Goal: Navigation & Orientation: Find specific page/section

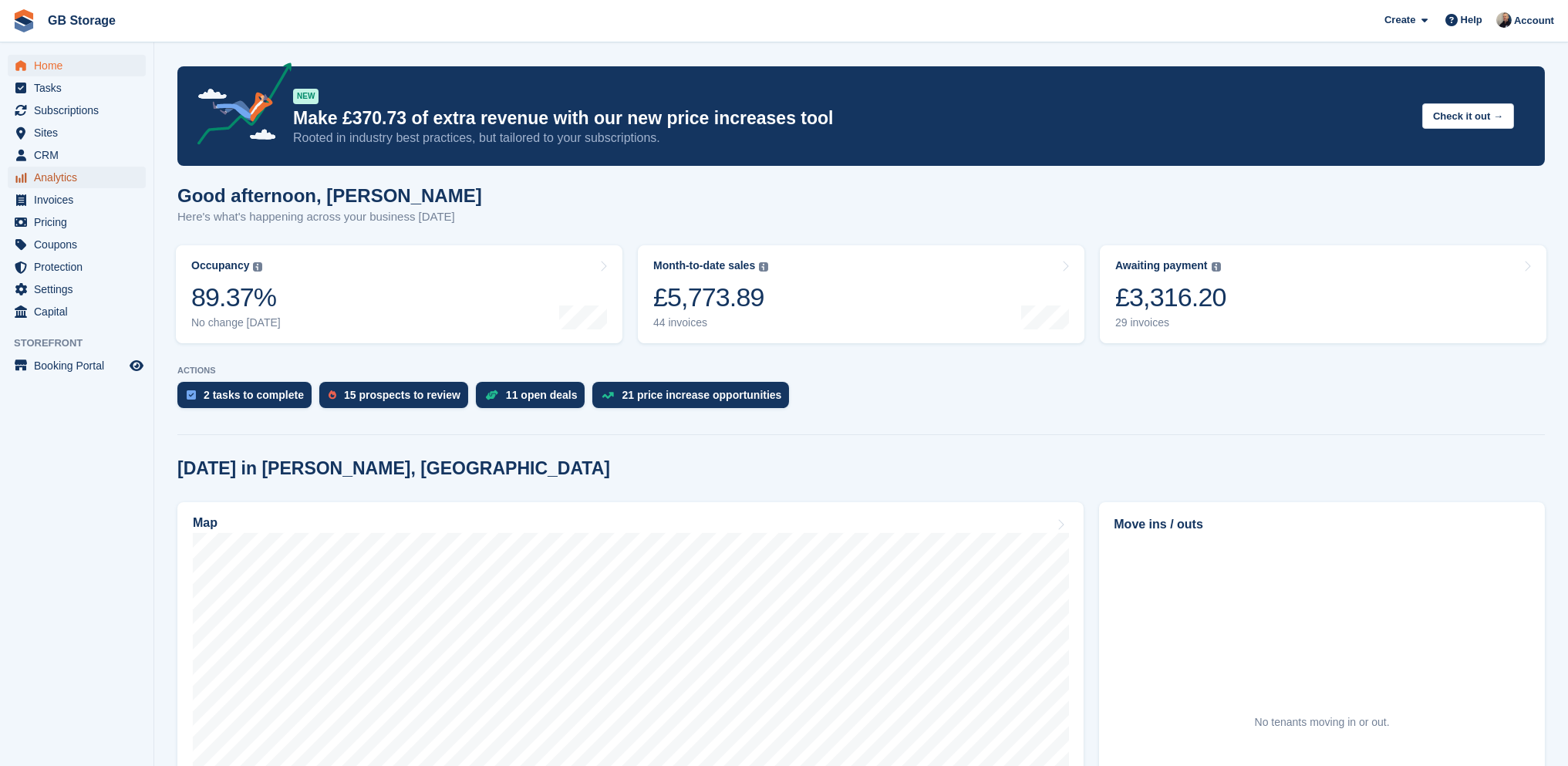
click at [56, 167] on span "Analytics" at bounding box center [80, 178] width 92 height 22
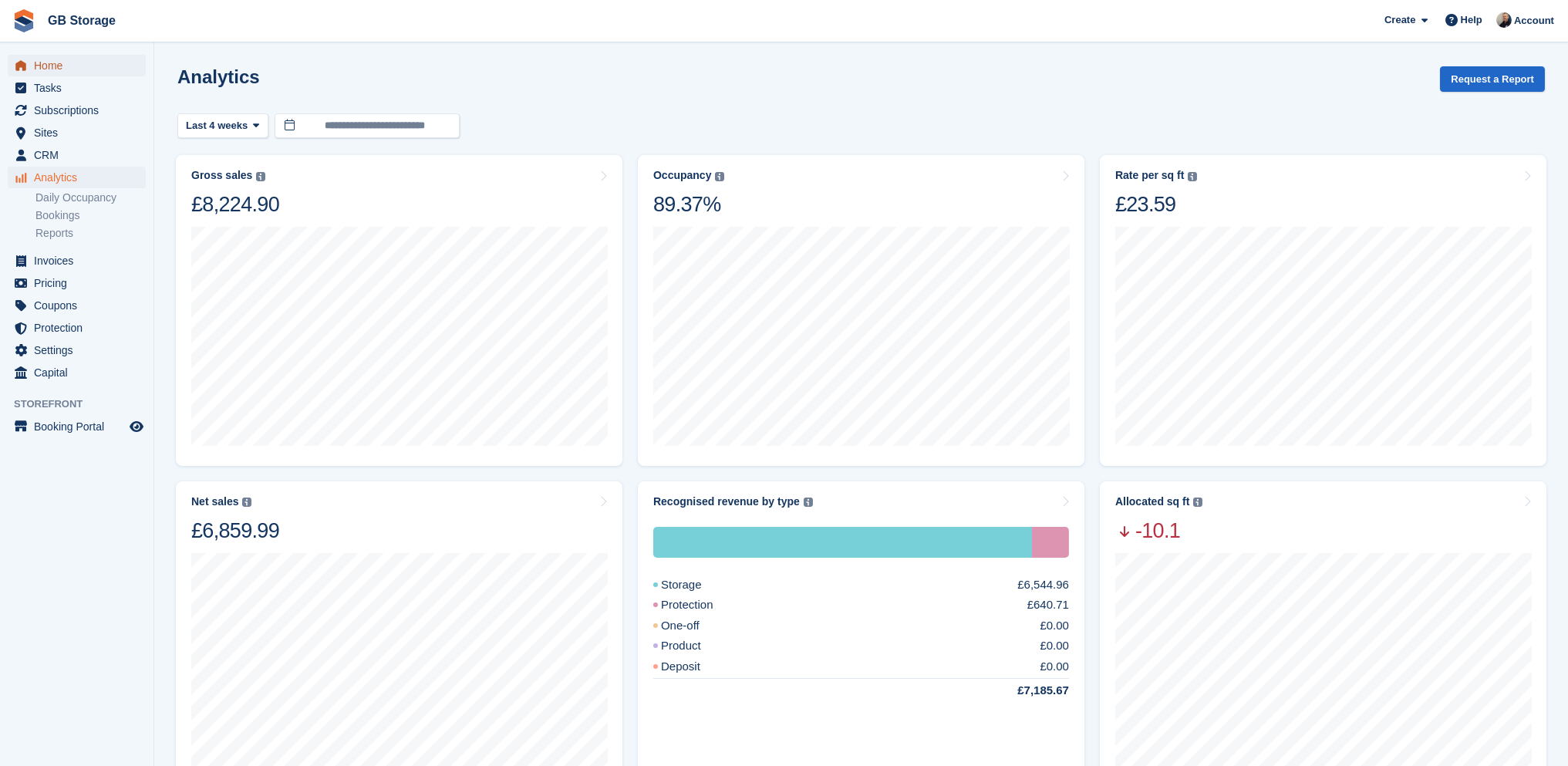
click at [63, 66] on span "Home" at bounding box center [80, 65] width 92 height 22
